Goal: Find specific page/section: Find specific page/section

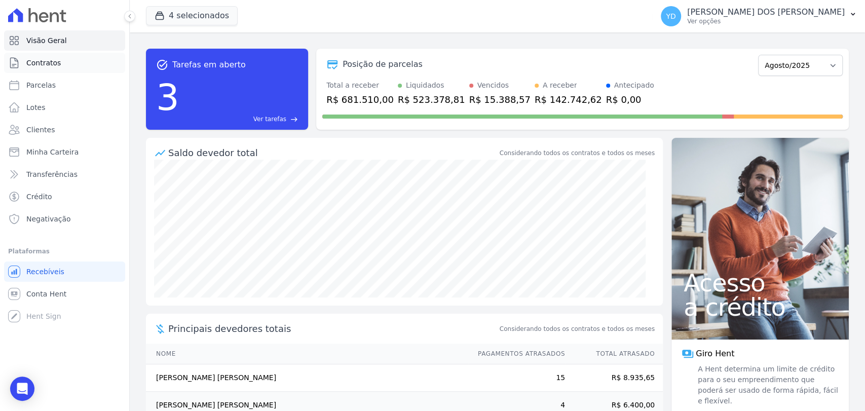
click at [65, 57] on link "Contratos" at bounding box center [64, 63] width 121 height 20
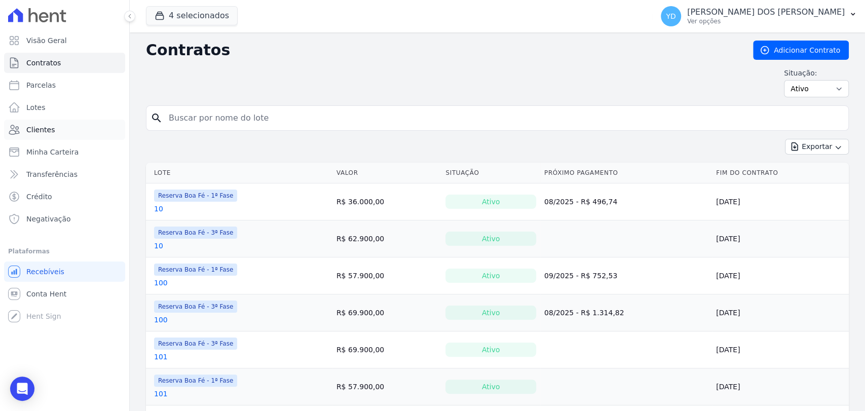
click at [55, 133] on link "Clientes" at bounding box center [64, 130] width 121 height 20
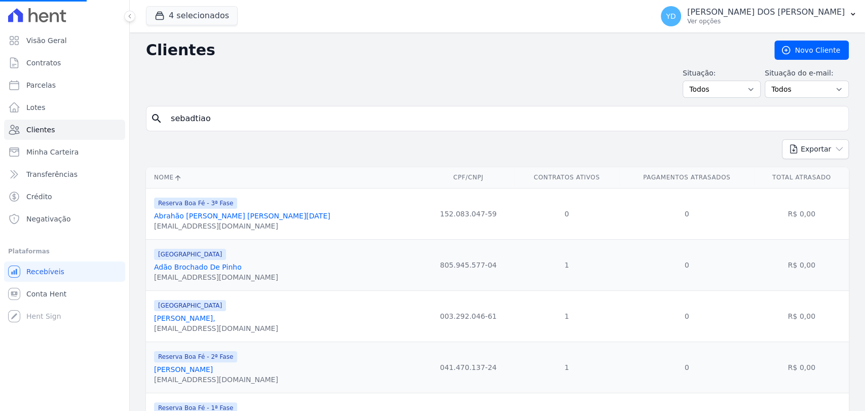
click at [222, 113] on input "sebadtiao" at bounding box center [505, 118] width 680 height 20
click at [222, 113] on input "search" at bounding box center [505, 118] width 680 height 20
type input "leonardo"
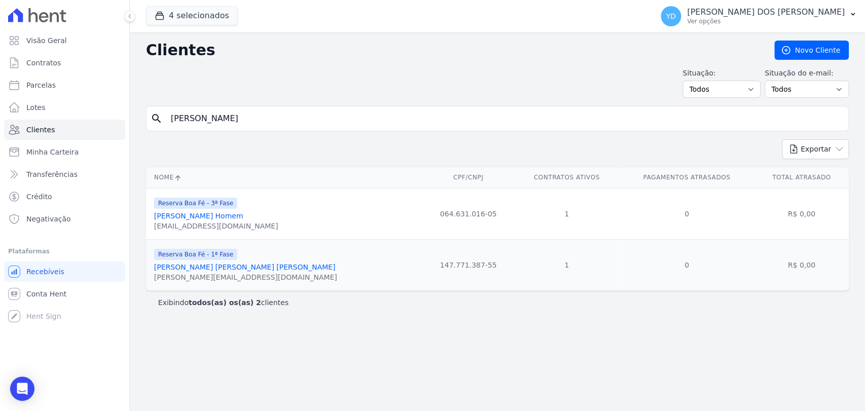
click at [212, 217] on link "Leonardo Franco Da Silva Homem" at bounding box center [198, 216] width 89 height 8
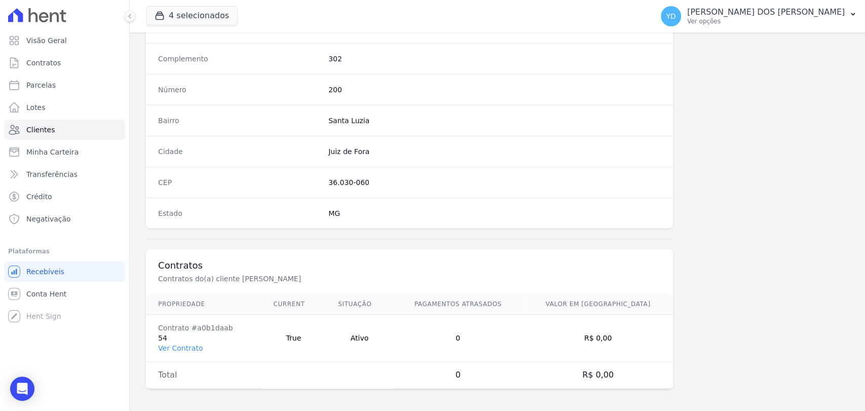
scroll to position [535, 0]
click at [180, 344] on link "Ver Contrato" at bounding box center [180, 348] width 45 height 8
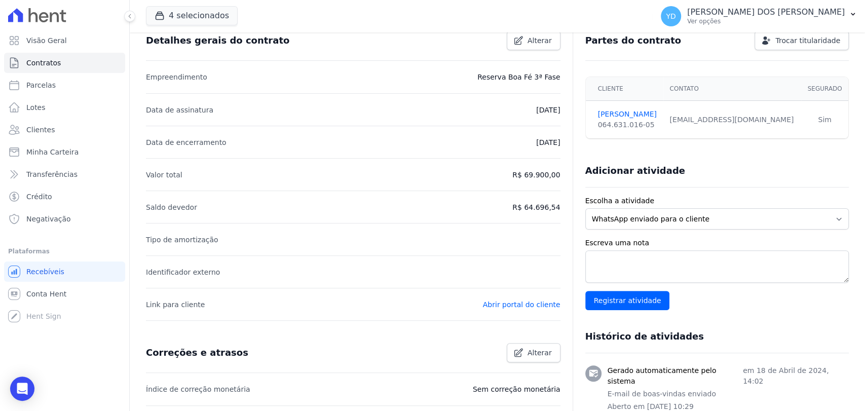
scroll to position [336, 0]
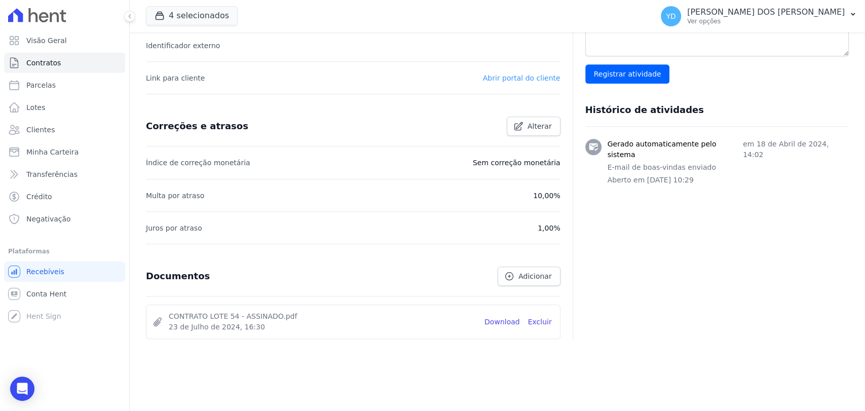
click at [530, 79] on link "Abrir portal do cliente" at bounding box center [522, 78] width 78 height 8
